Goal: Transaction & Acquisition: Purchase product/service

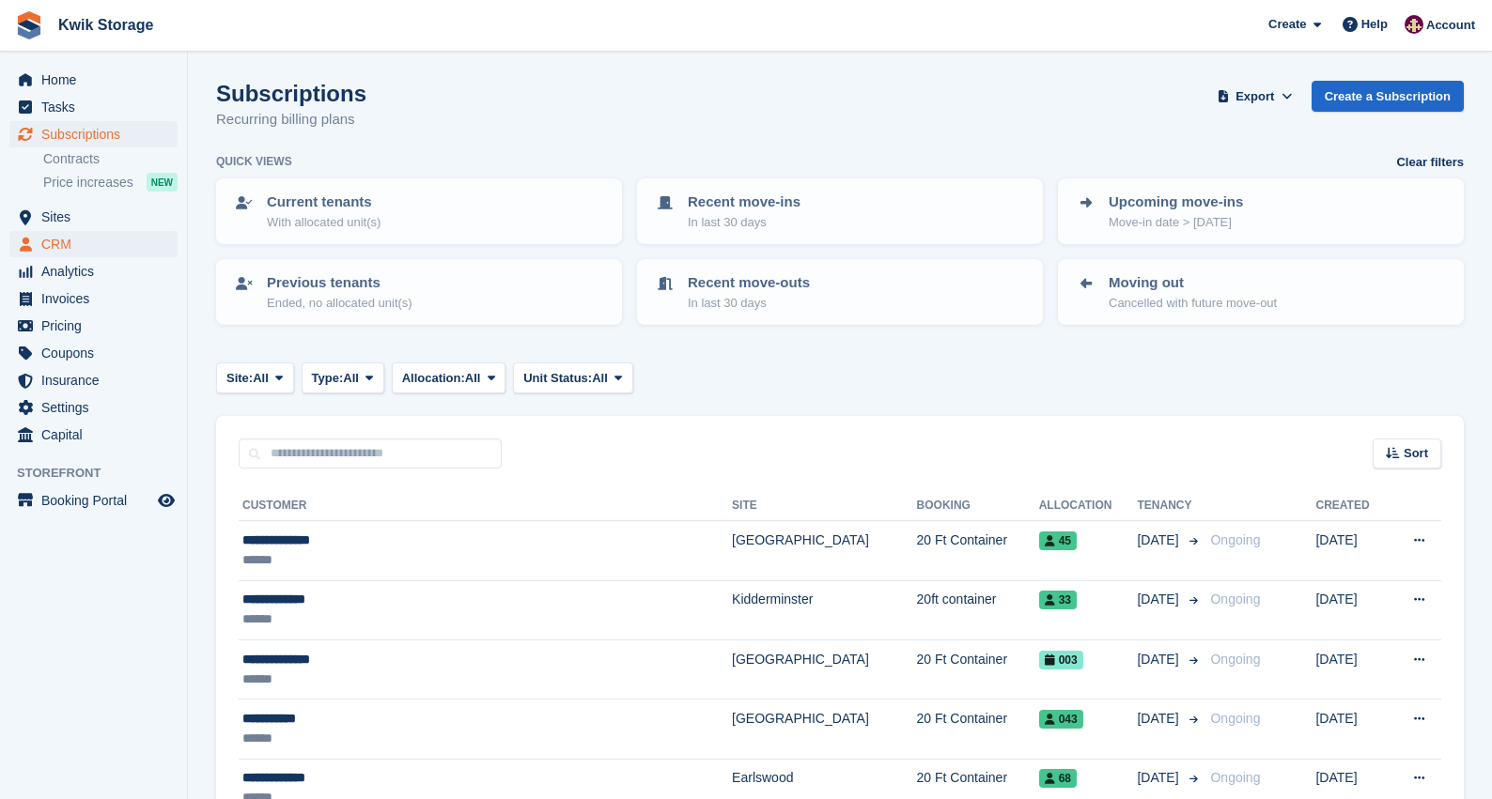
scroll to position [2809, 0]
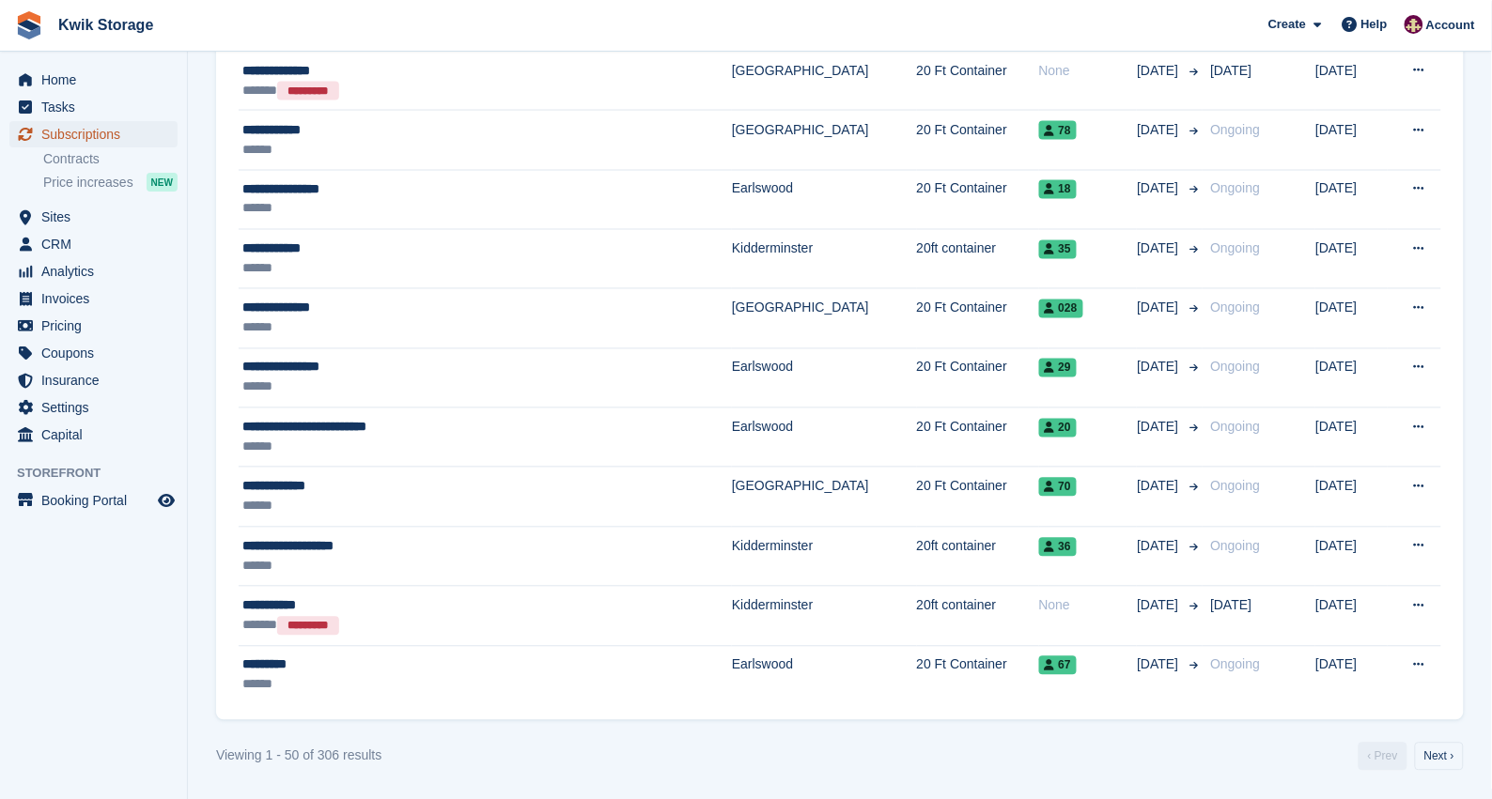
click at [94, 132] on span "Subscriptions" at bounding box center [97, 134] width 113 height 26
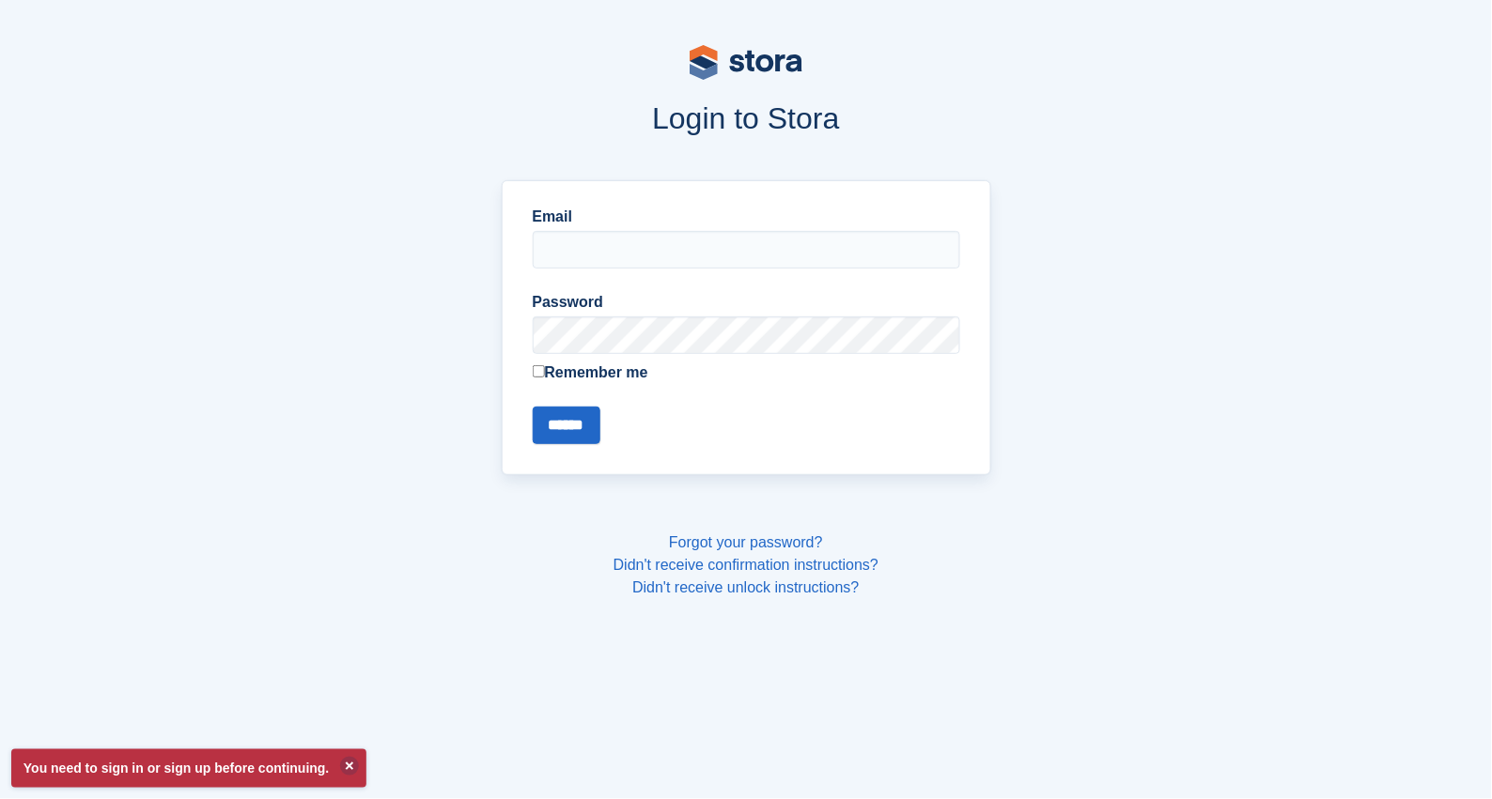
type input "**********"
click at [560, 425] on input "******" at bounding box center [567, 426] width 68 height 38
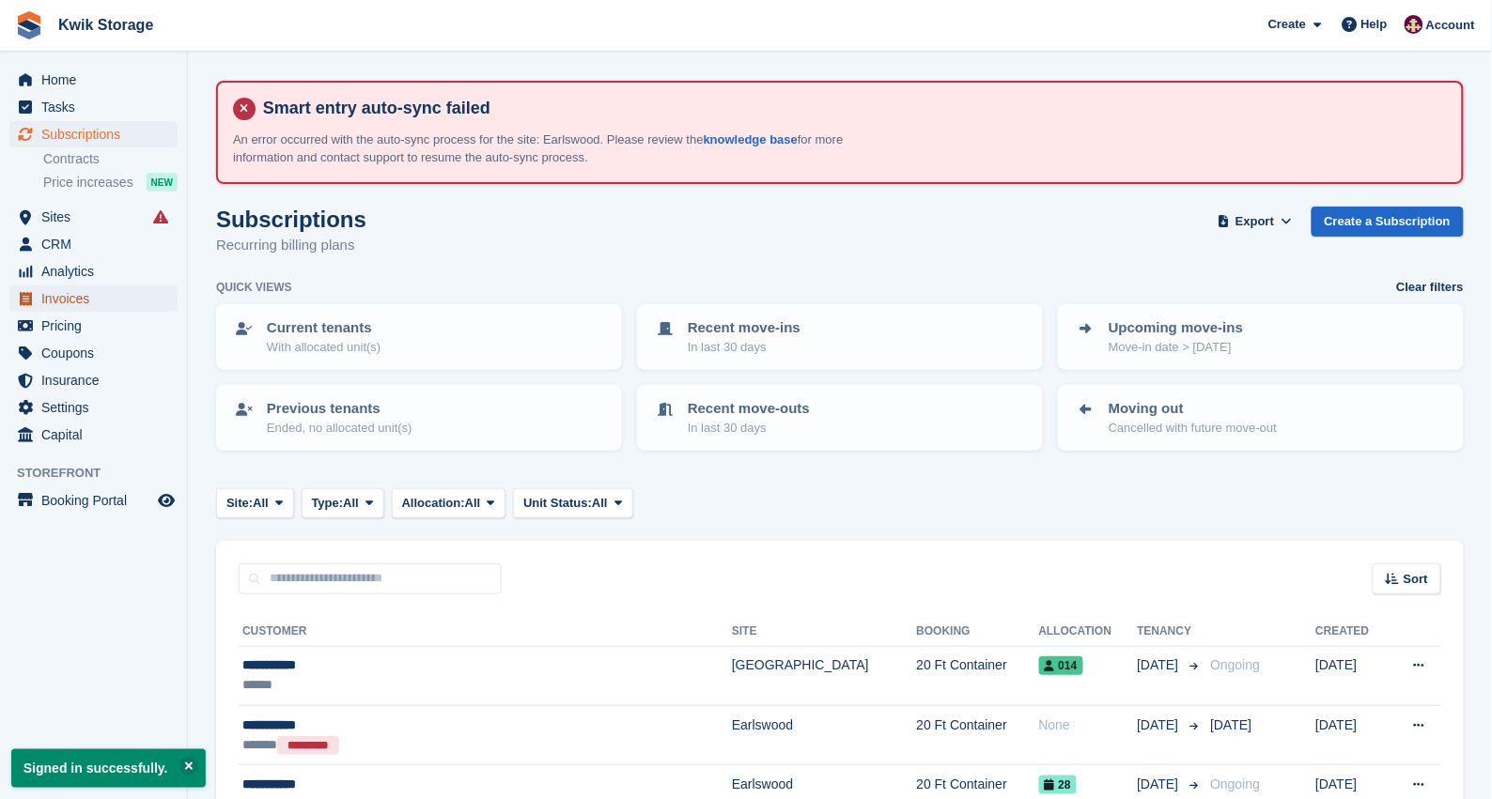
click at [118, 296] on span "Invoices" at bounding box center [97, 299] width 113 height 26
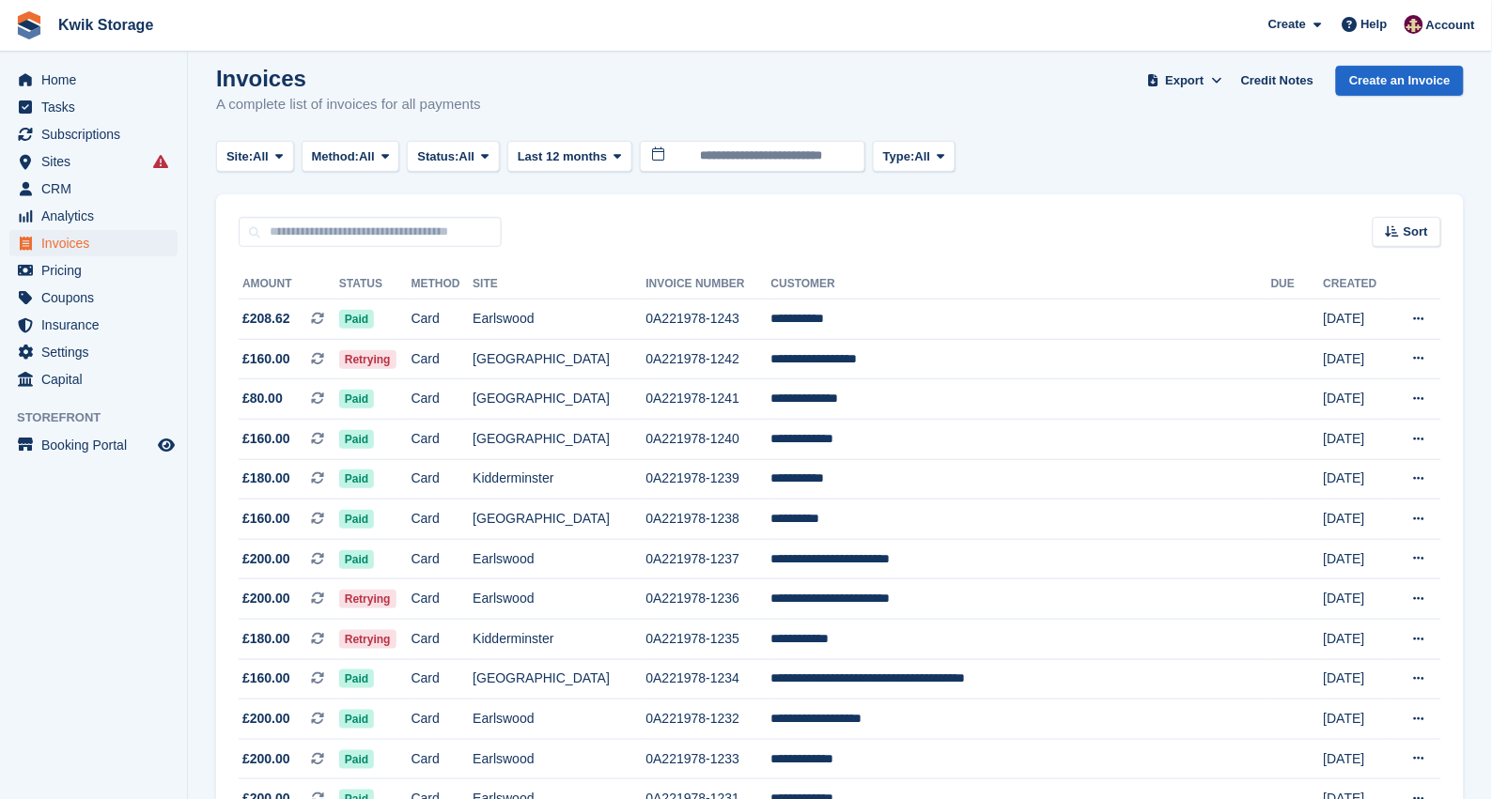
scroll to position [188, 0]
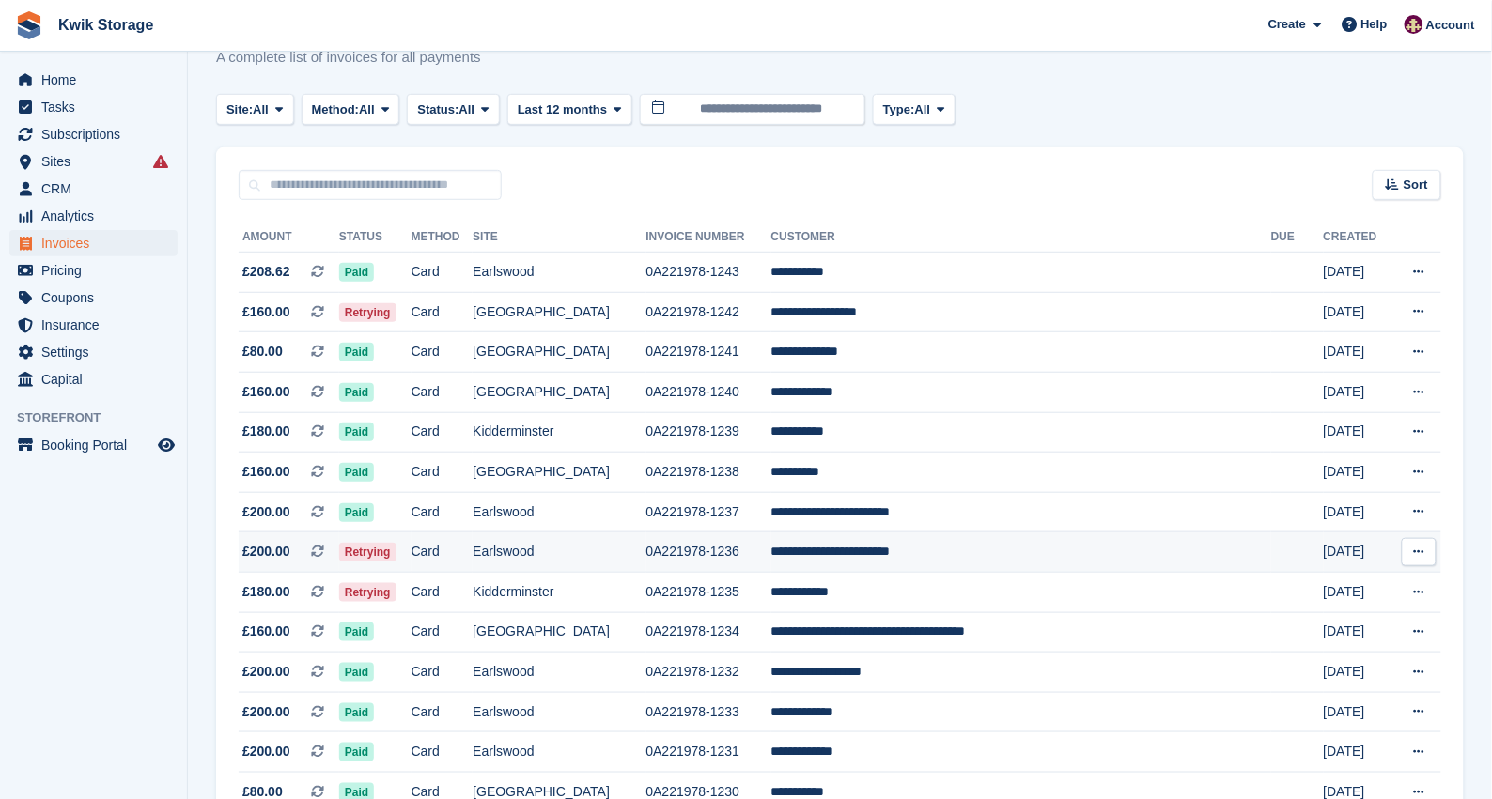
click at [691, 546] on td "0A221978-1236" at bounding box center [708, 553] width 125 height 40
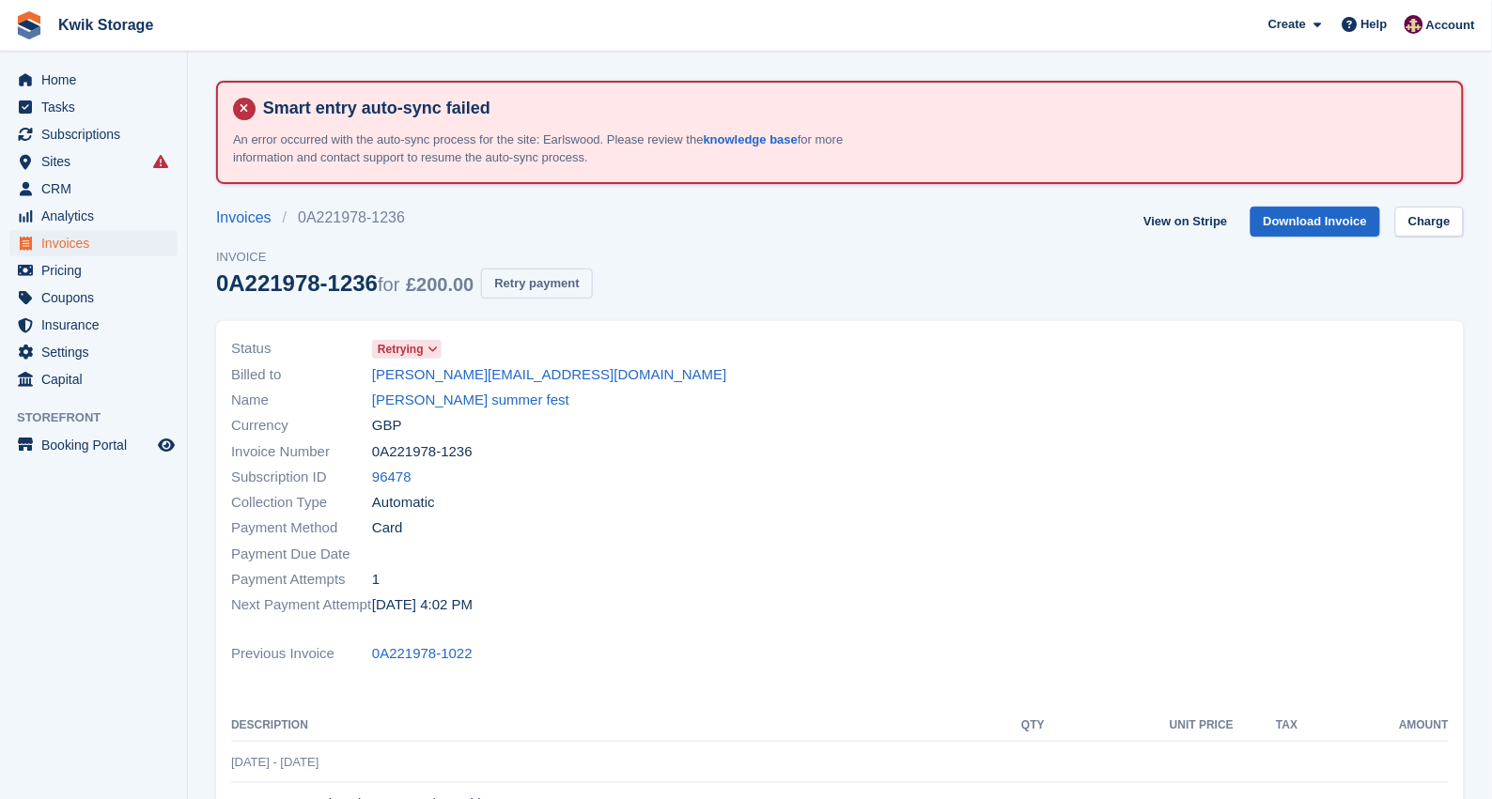
click at [570, 279] on button "Retry payment" at bounding box center [536, 284] width 111 height 31
click at [124, 240] on span "Invoices" at bounding box center [97, 243] width 113 height 26
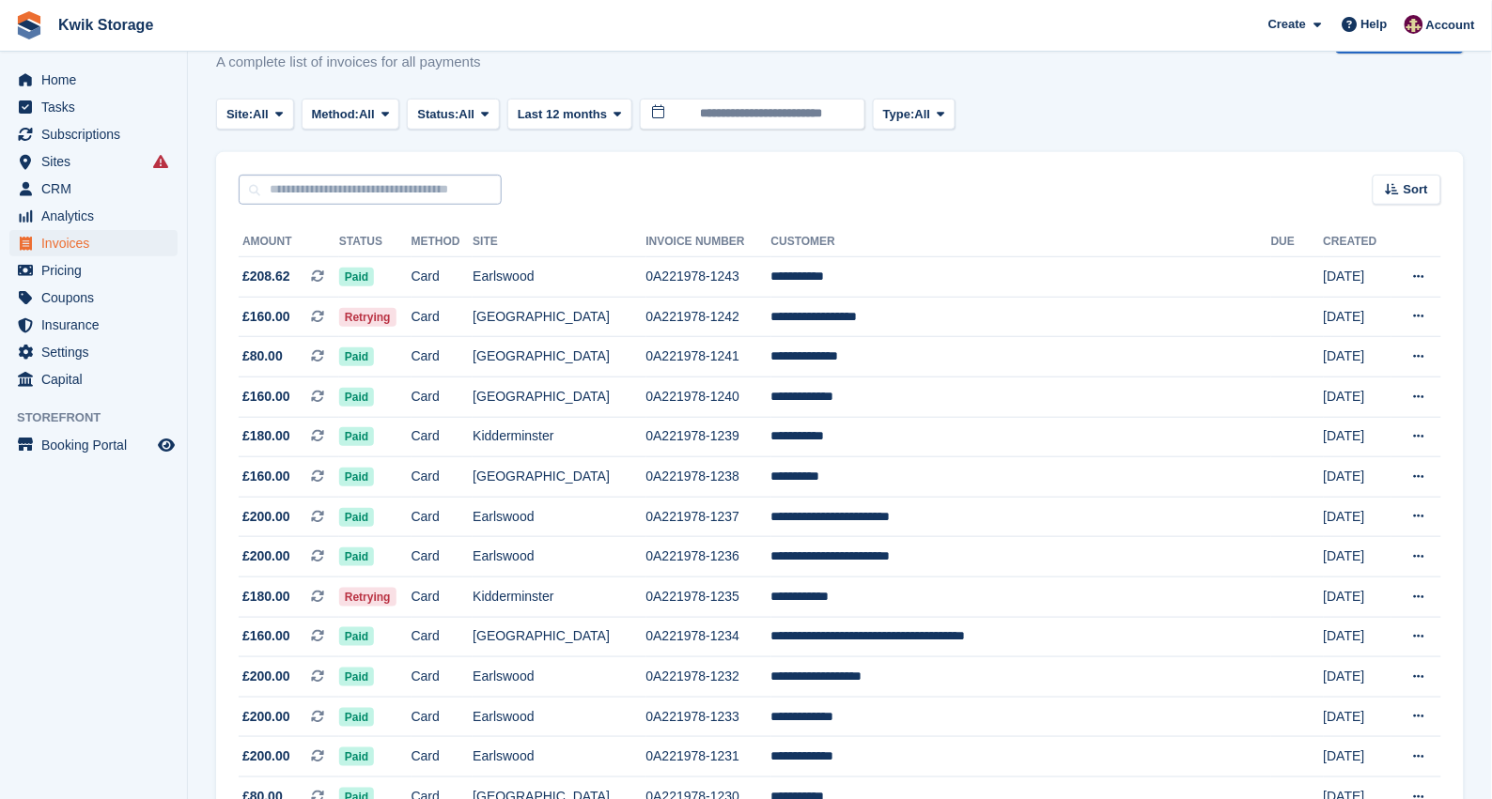
scroll to position [188, 0]
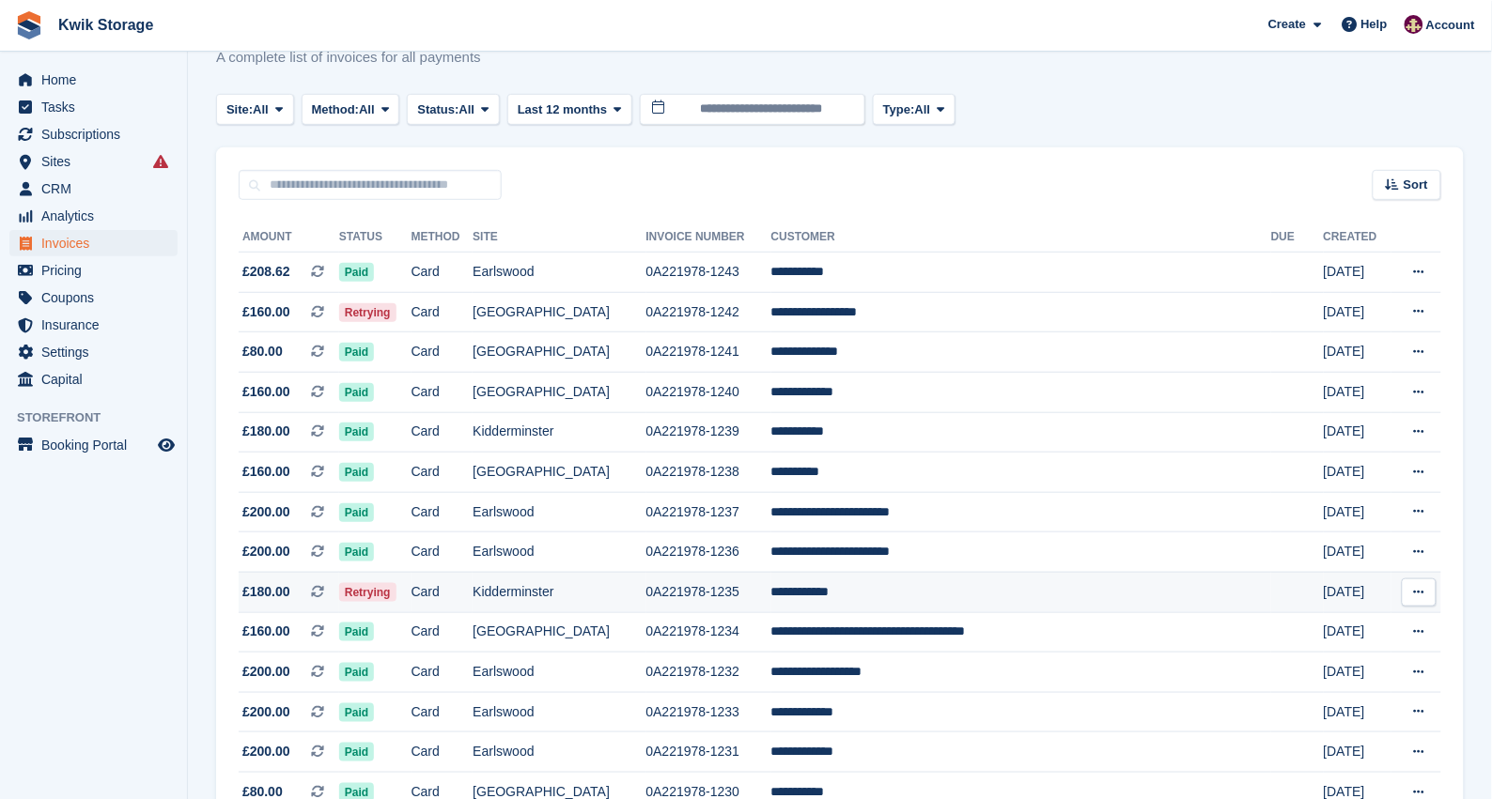
click at [473, 595] on td "Card" at bounding box center [442, 592] width 62 height 40
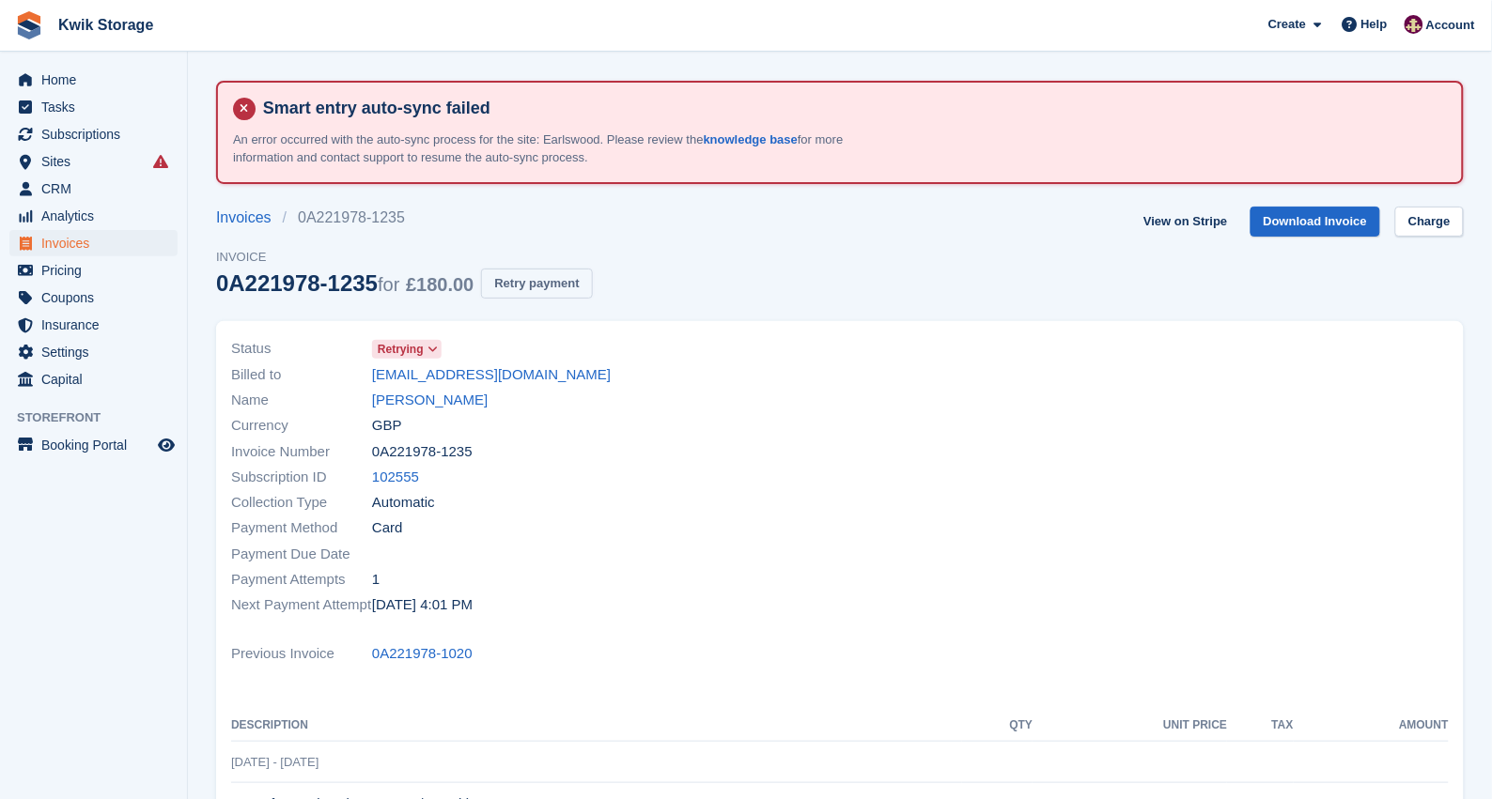
drag, startPoint x: 0, startPoint y: 0, endPoint x: 524, endPoint y: 280, distance: 594.2
click at [524, 280] on button "Retry payment" at bounding box center [536, 284] width 111 height 31
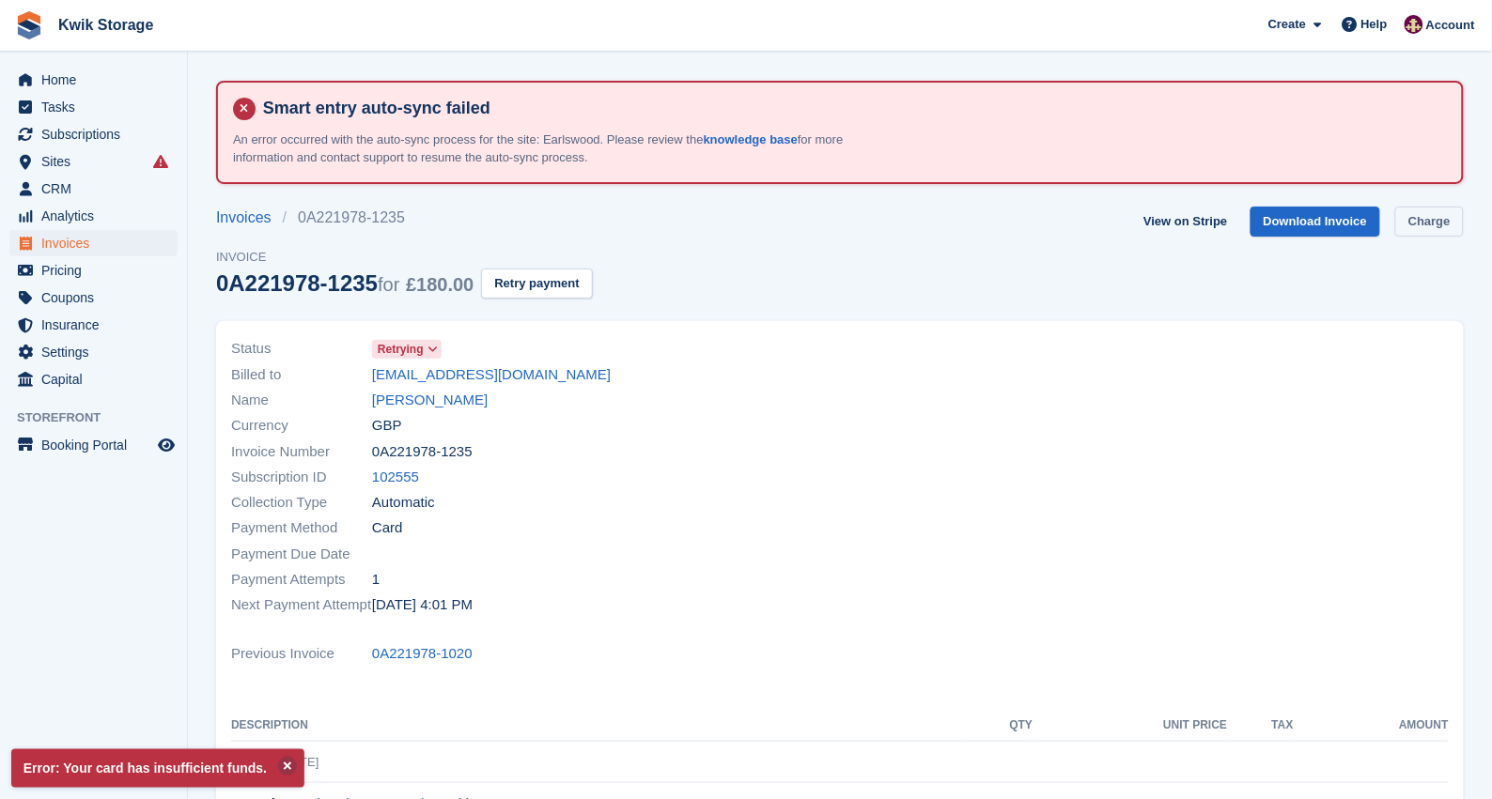
click at [1430, 226] on link "Charge" at bounding box center [1429, 222] width 69 height 31
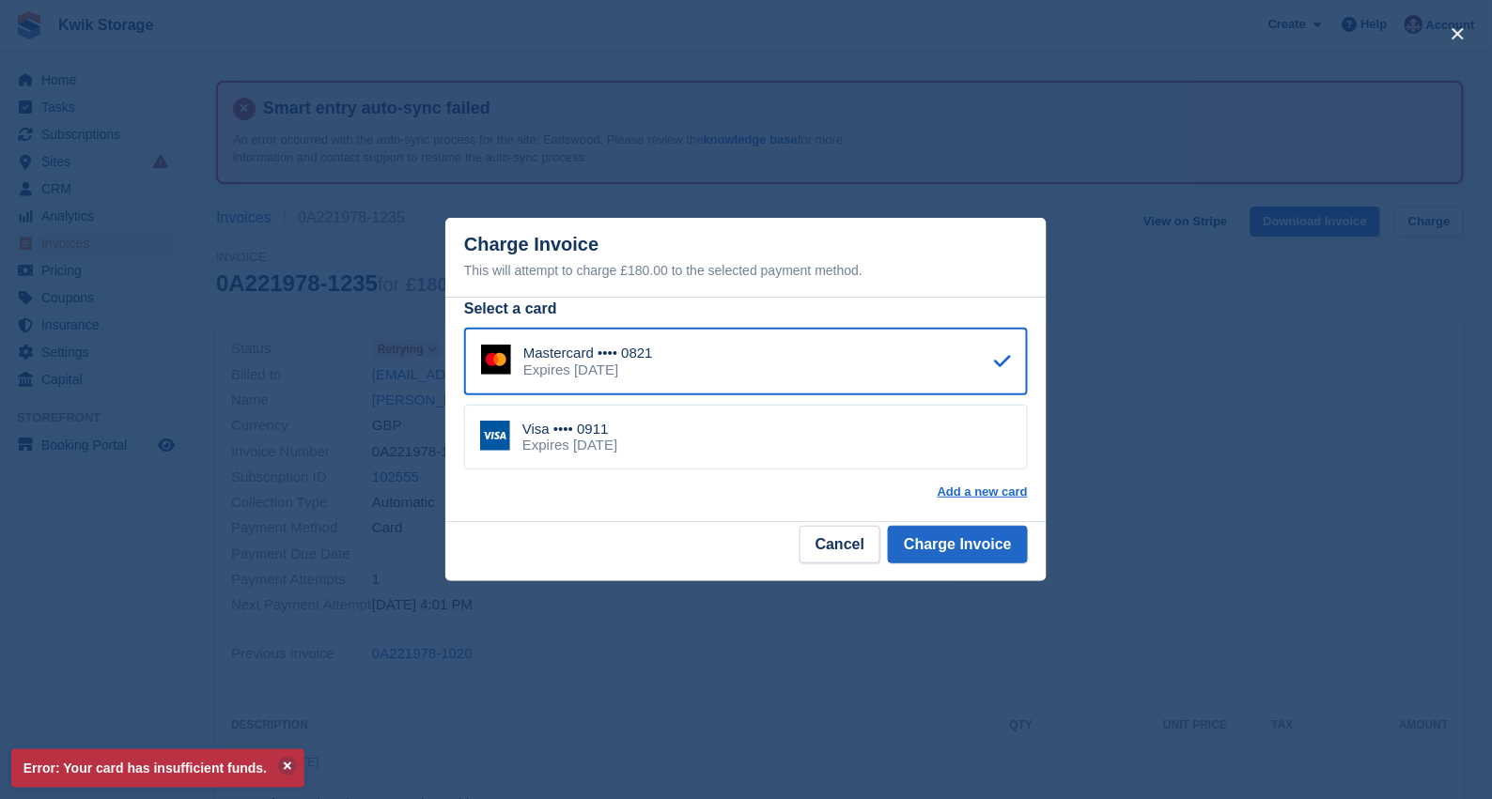
click at [880, 420] on div "Visa •••• 0911 Expires April 2029" at bounding box center [746, 438] width 564 height 66
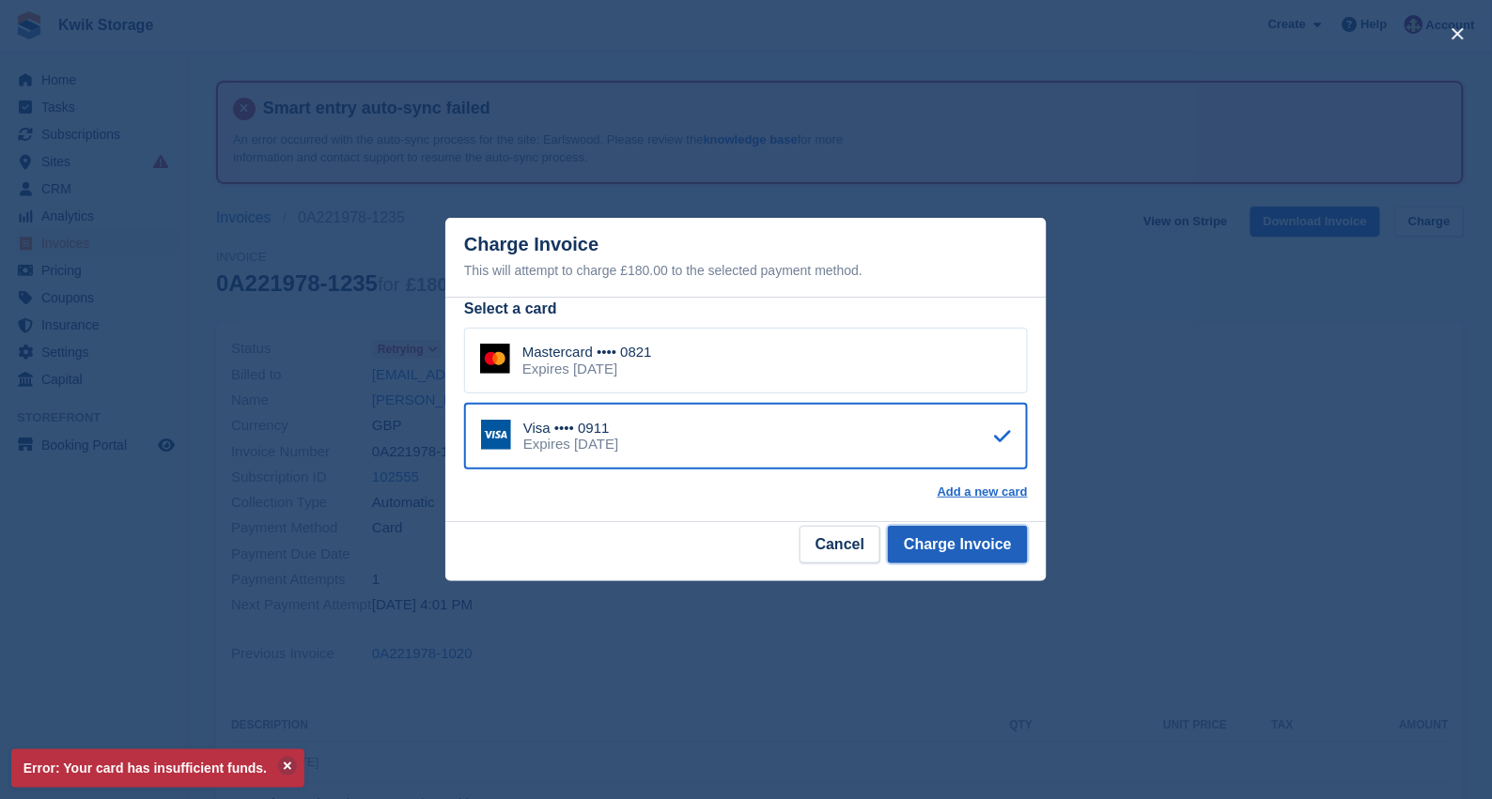
click at [989, 537] on button "Charge Invoice" at bounding box center [958, 545] width 140 height 38
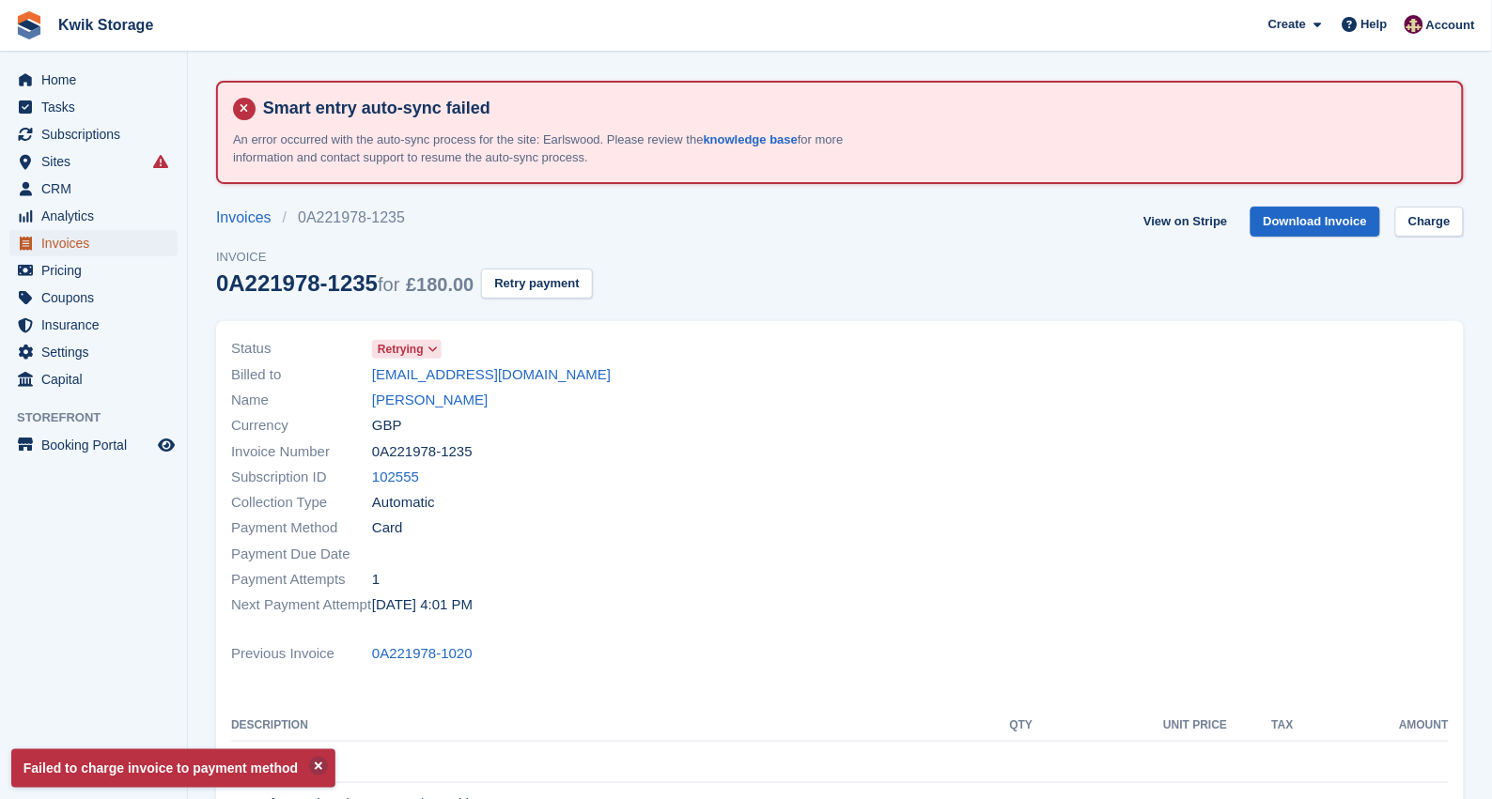
click at [94, 254] on span "Invoices" at bounding box center [97, 243] width 113 height 26
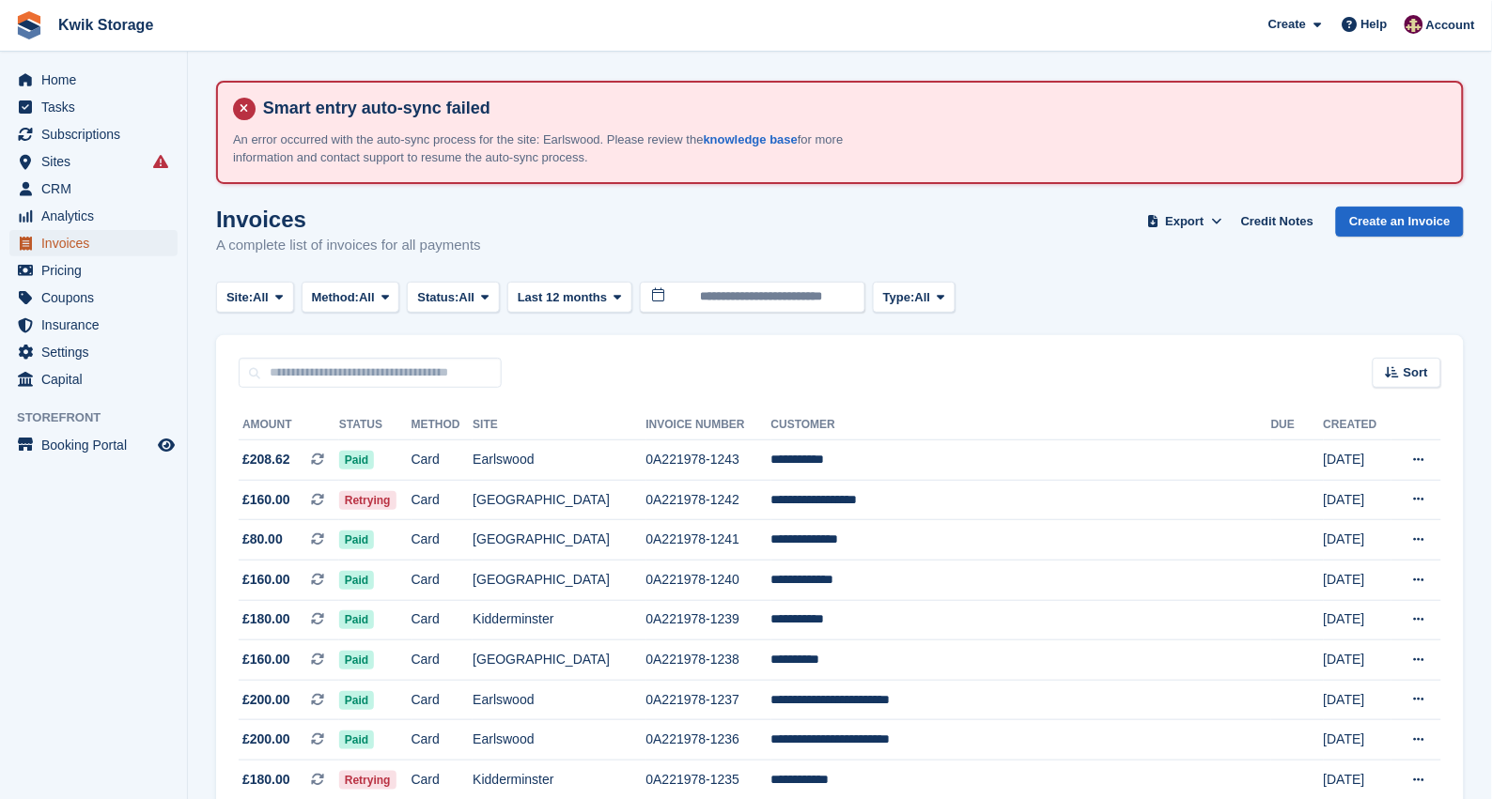
click at [94, 254] on span "Invoices" at bounding box center [97, 243] width 113 height 26
